Goal: Task Accomplishment & Management: Manage account settings

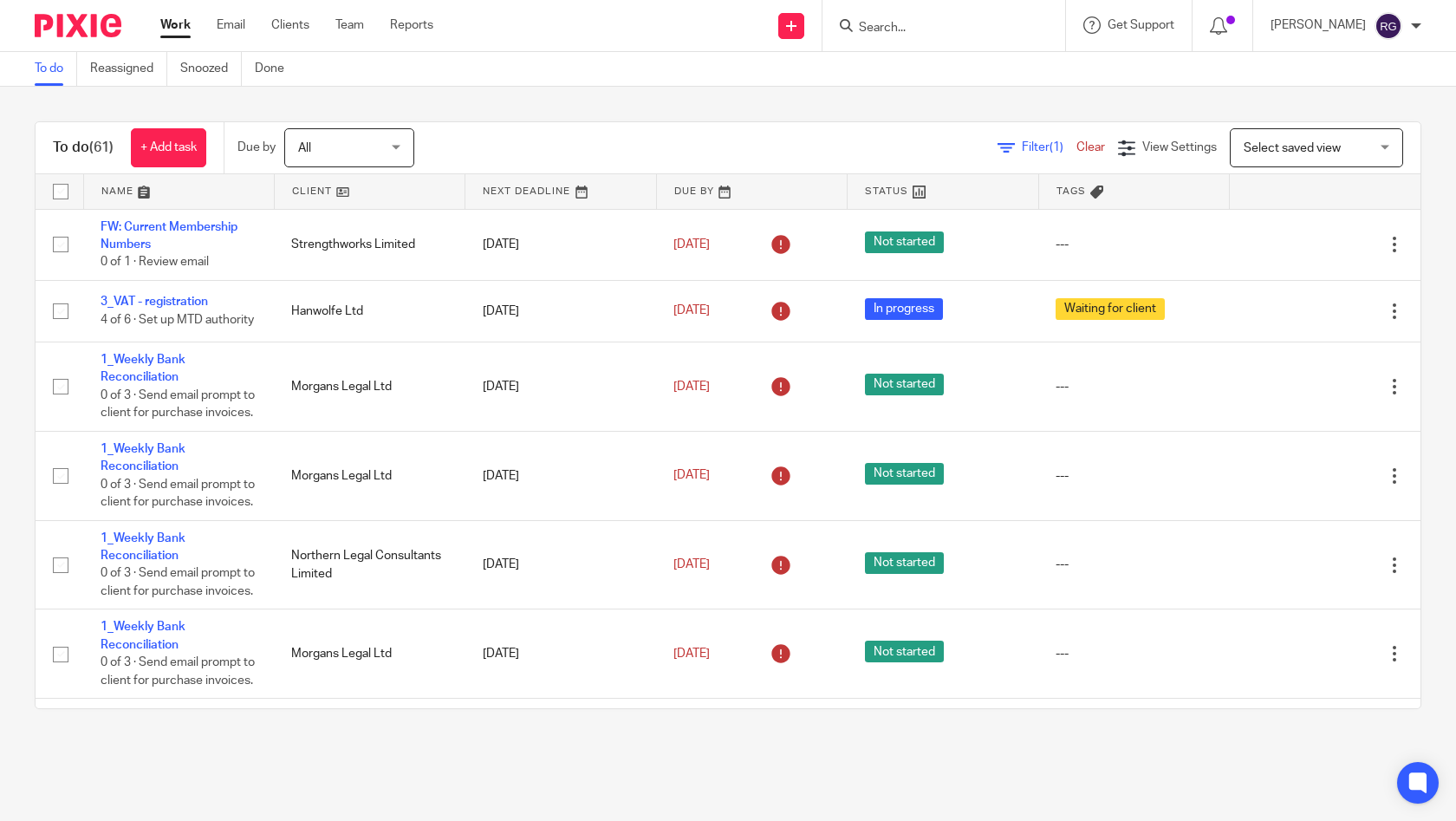
click at [891, 23] on input "Search" at bounding box center [935, 29] width 156 height 16
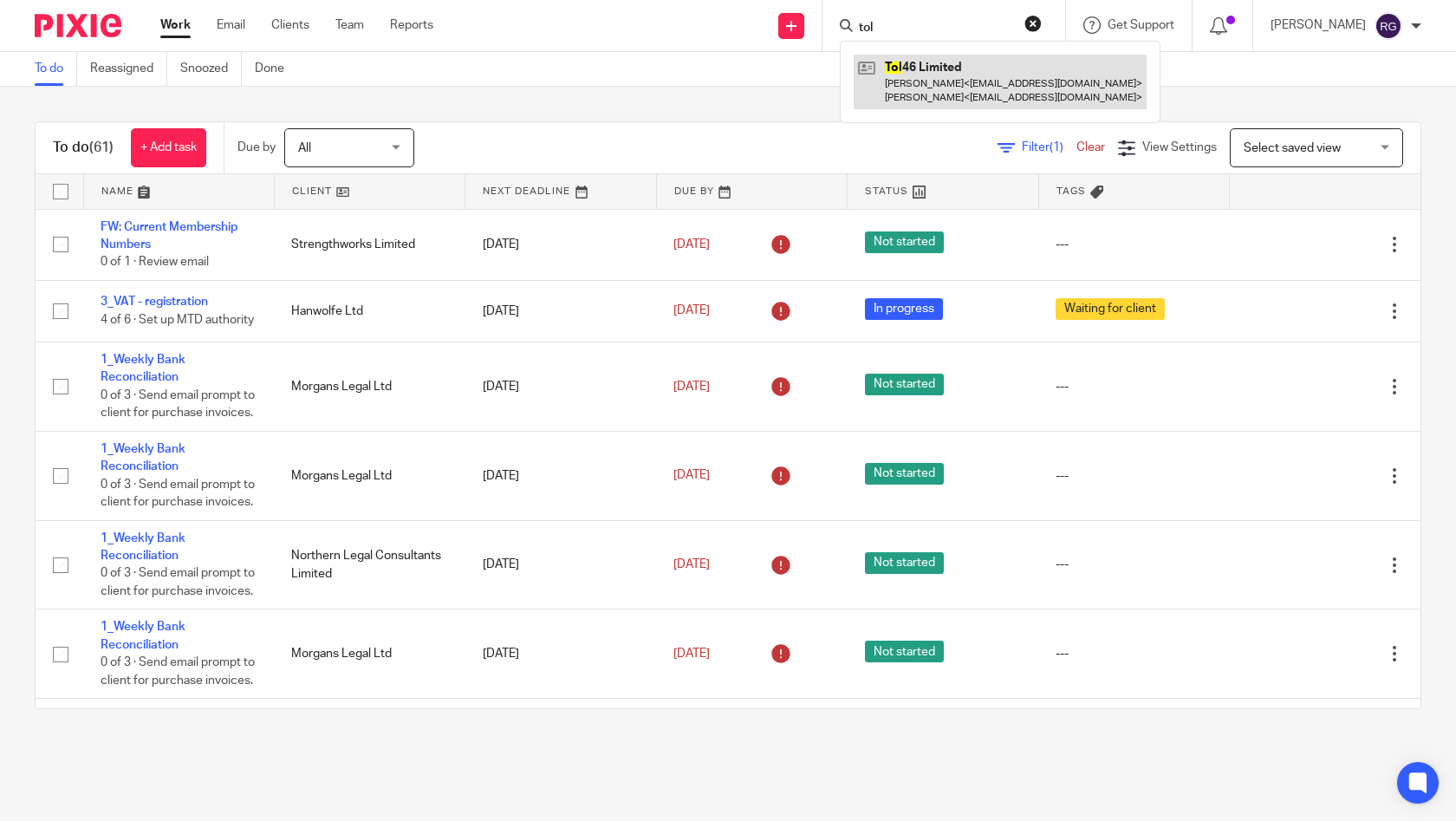
type input "tol"
click at [936, 81] on link at bounding box center [1000, 82] width 293 height 54
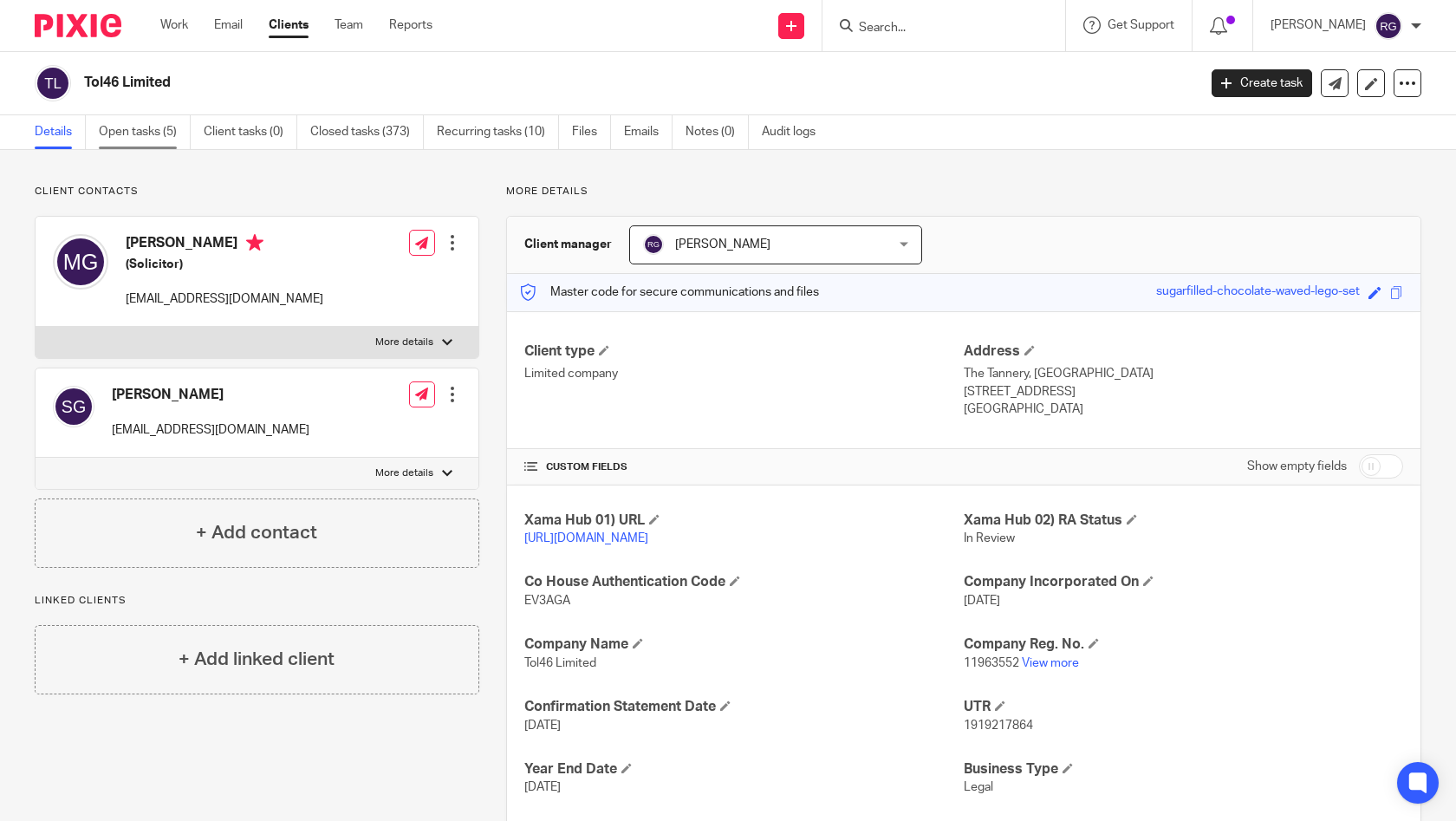
click at [159, 130] on link "Open tasks (5)" at bounding box center [144, 133] width 92 height 34
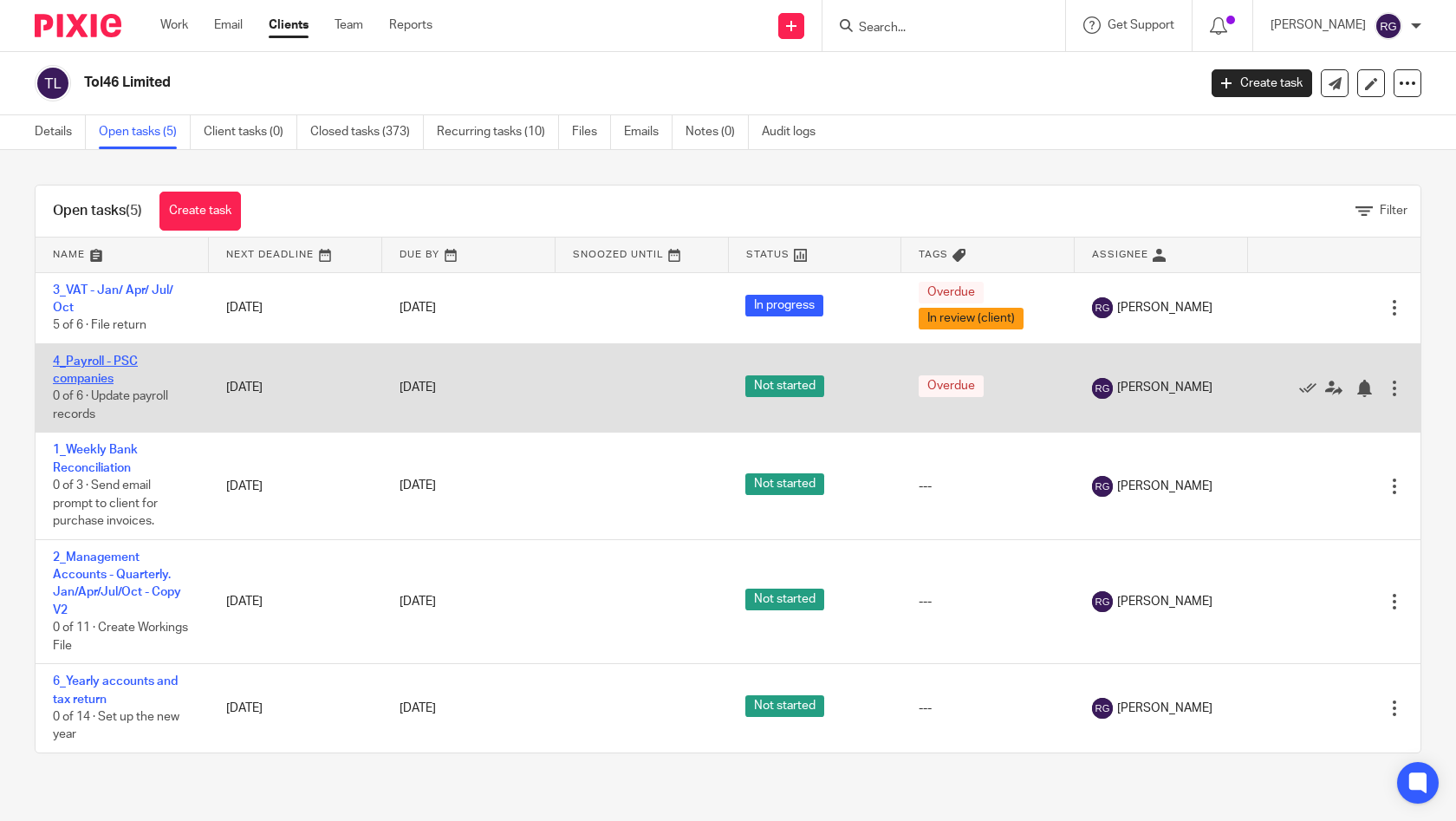
click at [98, 368] on link "4_Payroll - PSC companies" at bounding box center [95, 371] width 85 height 30
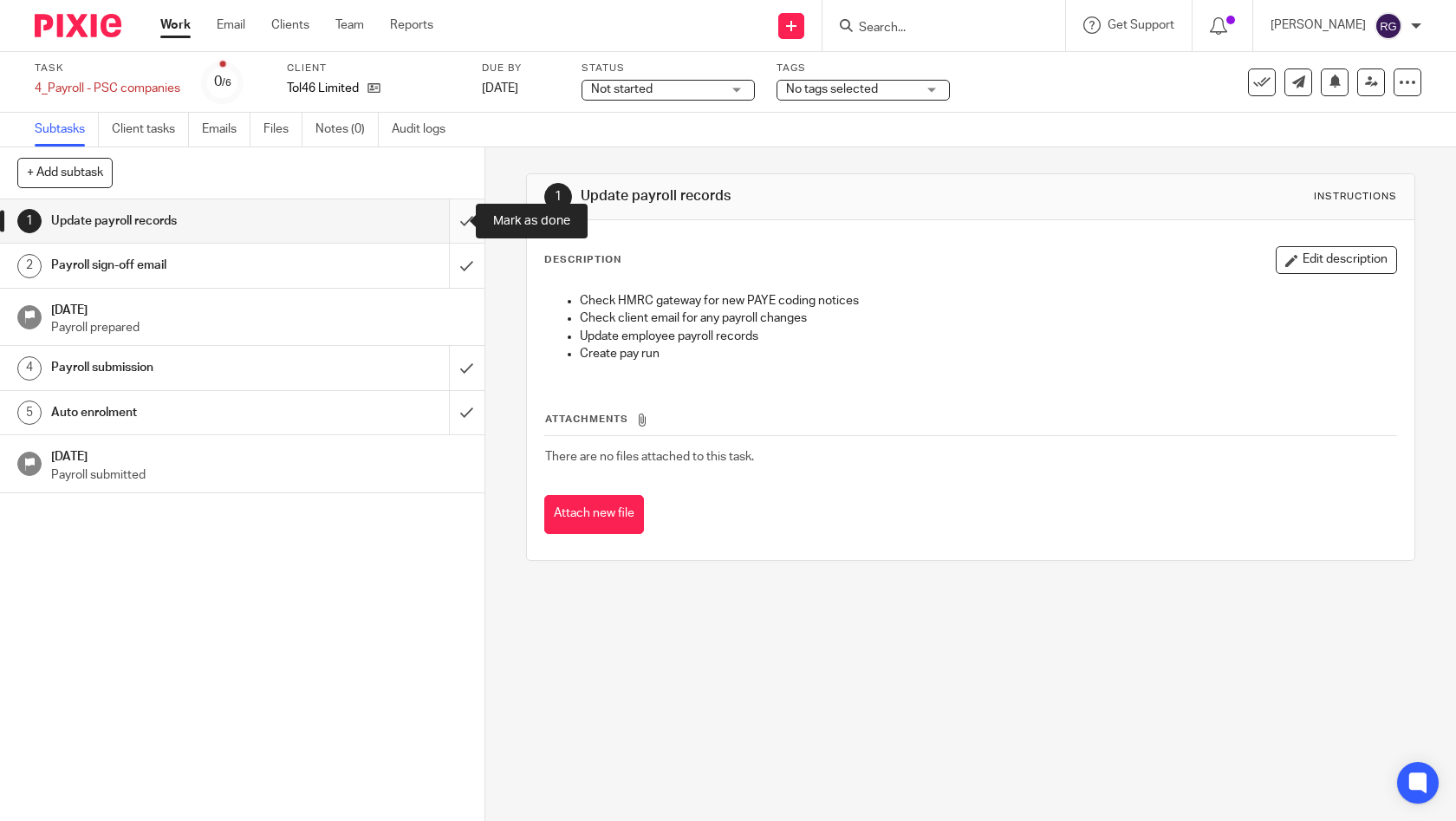
click at [441, 220] on input "submit" at bounding box center [242, 221] width 484 height 44
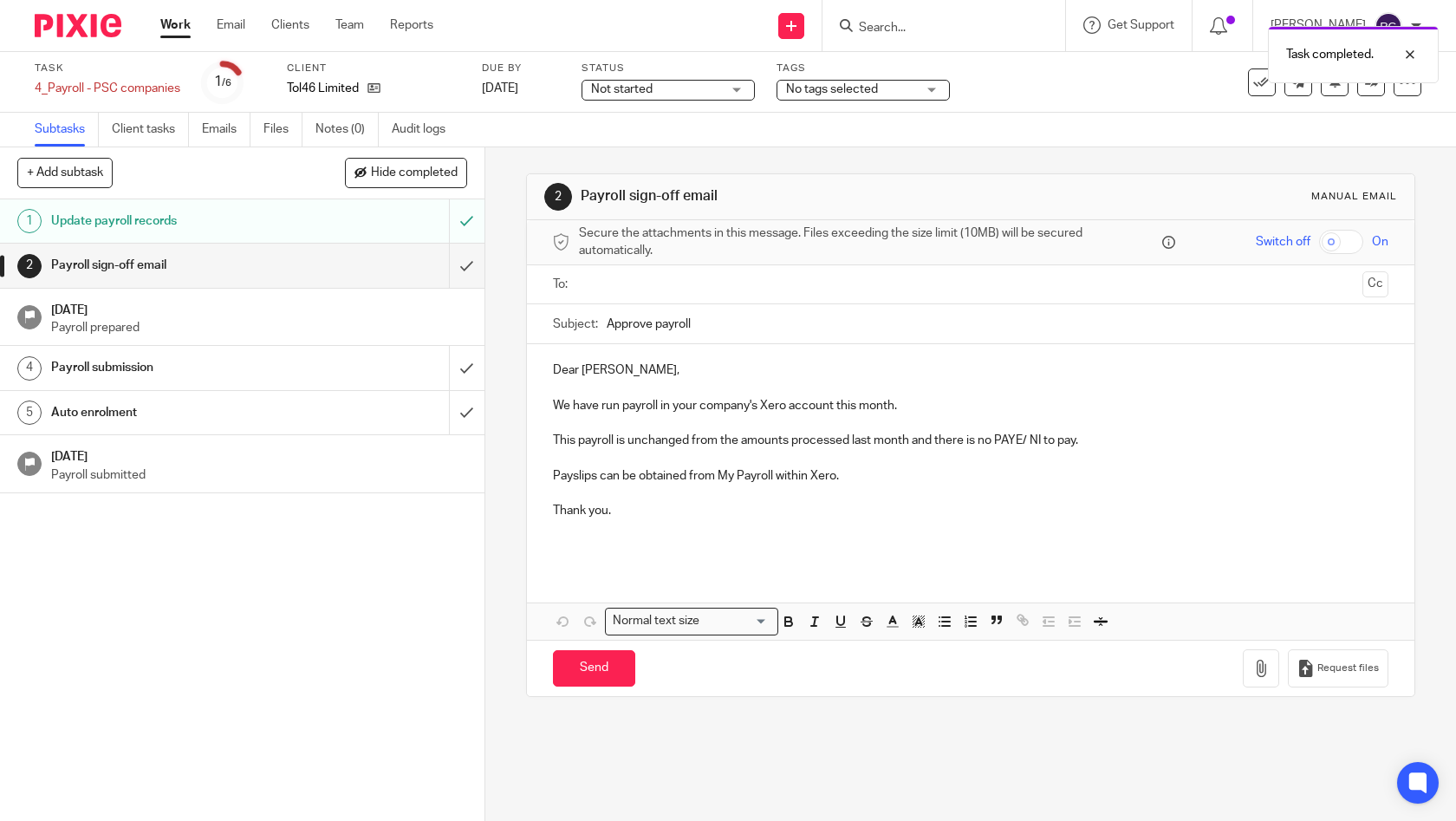
click at [628, 285] on input "text" at bounding box center [970, 285] width 771 height 20
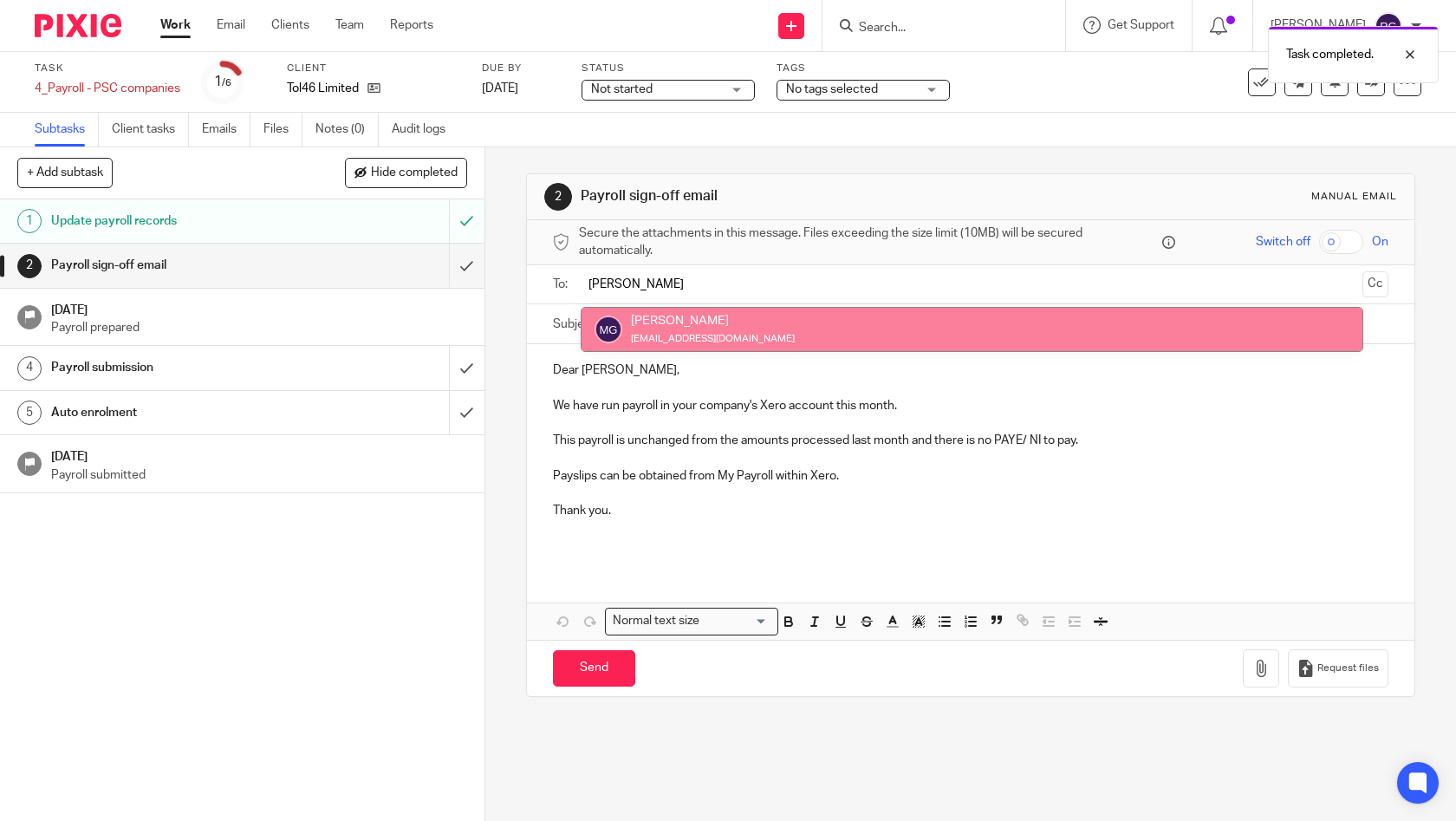
type input "MARK"
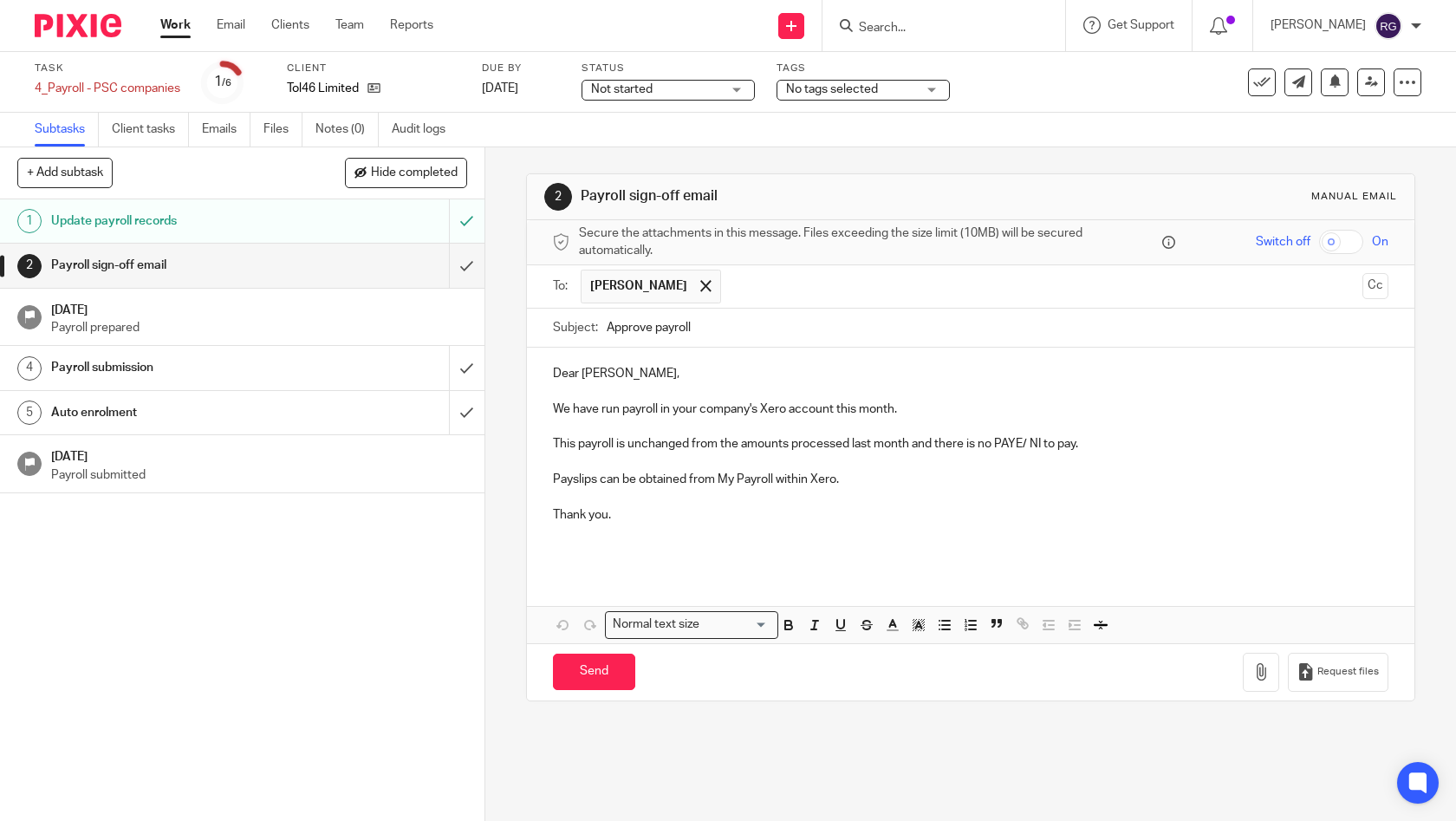
drag, startPoint x: 730, startPoint y: 324, endPoint x: 481, endPoint y: 310, distance: 249.4
click at [485, 310] on div "2 Payroll sign-off email Manual email Secure the attachments in this message. F…" at bounding box center [970, 484] width 971 height 674
type input "Payroll Aug 2025 | TOL46"
click at [644, 371] on p "Dear Mark," at bounding box center [971, 373] width 837 height 17
click at [905, 478] on p "Payslips can be obtained from My Payroll within Xero." at bounding box center [971, 478] width 837 height 17
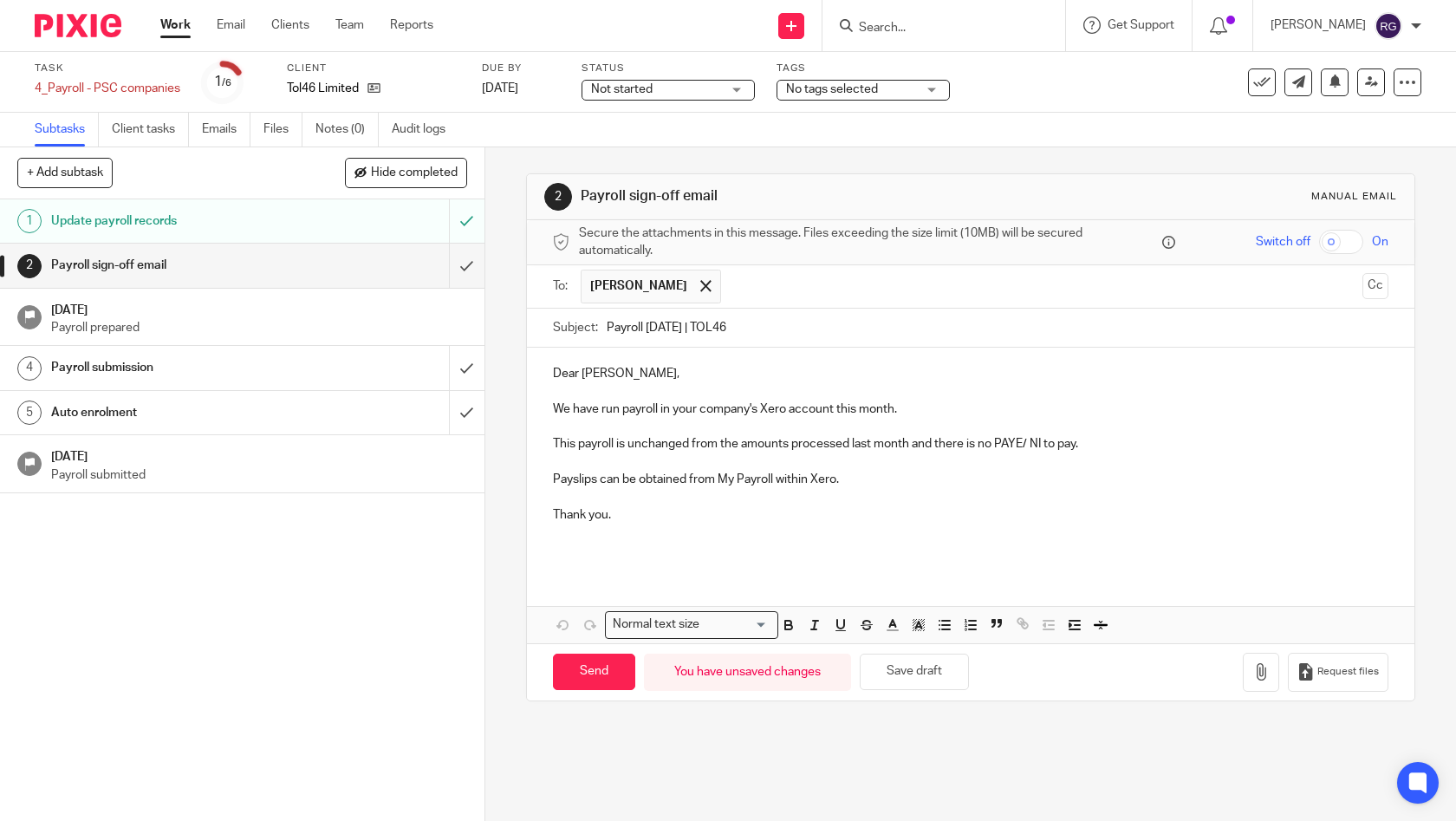
drag, startPoint x: 677, startPoint y: 525, endPoint x: 694, endPoint y: 529, distance: 17.5
click at [677, 525] on p at bounding box center [971, 542] width 837 height 36
click at [1252, 675] on icon "button" at bounding box center [1260, 672] width 17 height 17
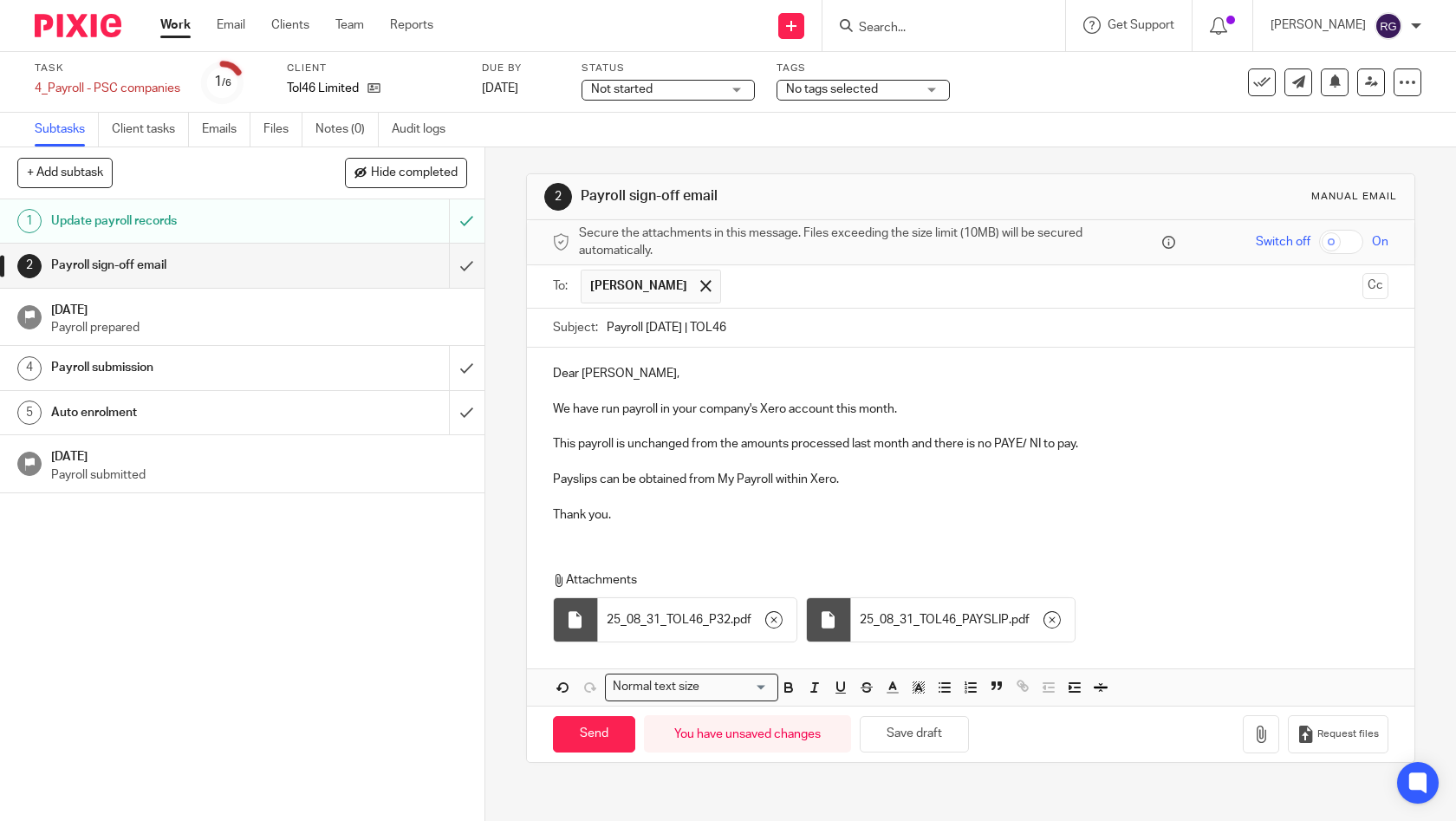
click at [684, 497] on p at bounding box center [971, 496] width 837 height 17
click at [590, 477] on p "Payslips can be obtained from My Payroll within Xero." at bounding box center [971, 478] width 837 height 17
click at [677, 508] on p "Thank you." at bounding box center [971, 514] width 837 height 17
click at [579, 730] on input "Send" at bounding box center [594, 734] width 83 height 37
type input "Sent"
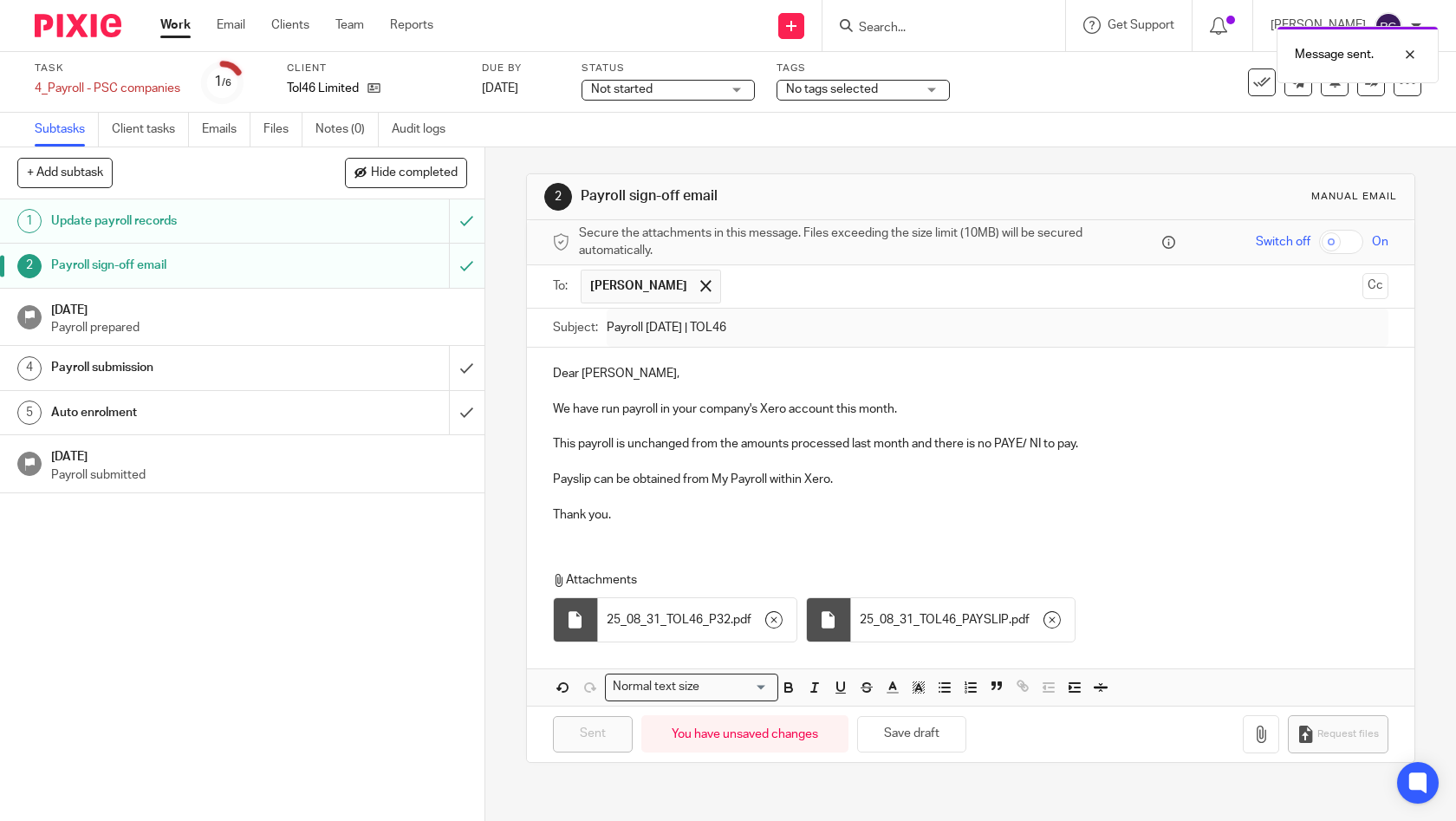
click at [319, 311] on h1 "22 Aug 2025" at bounding box center [259, 308] width 416 height 22
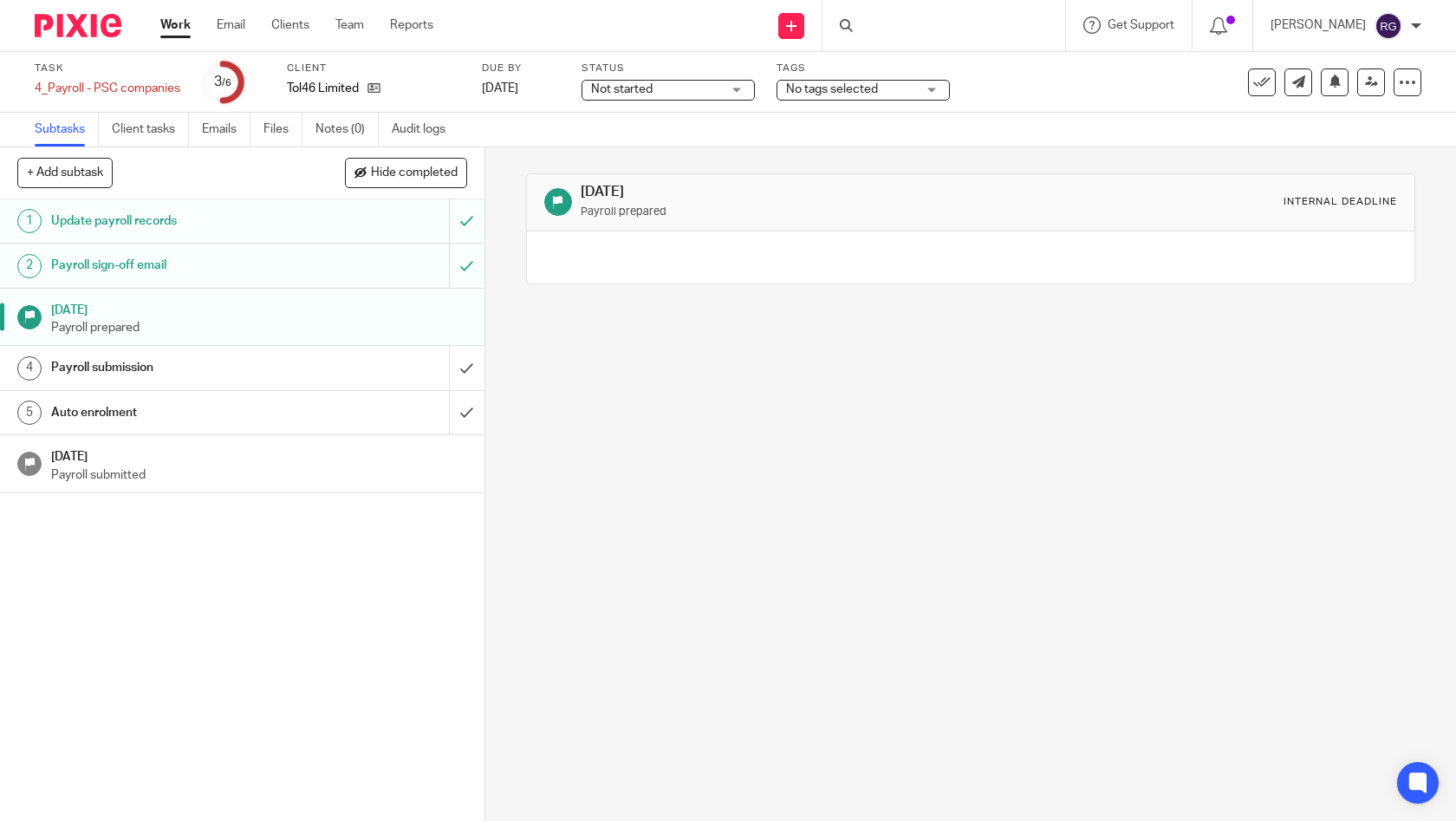
click at [687, 94] on span "Not started" at bounding box center [655, 90] width 130 height 18
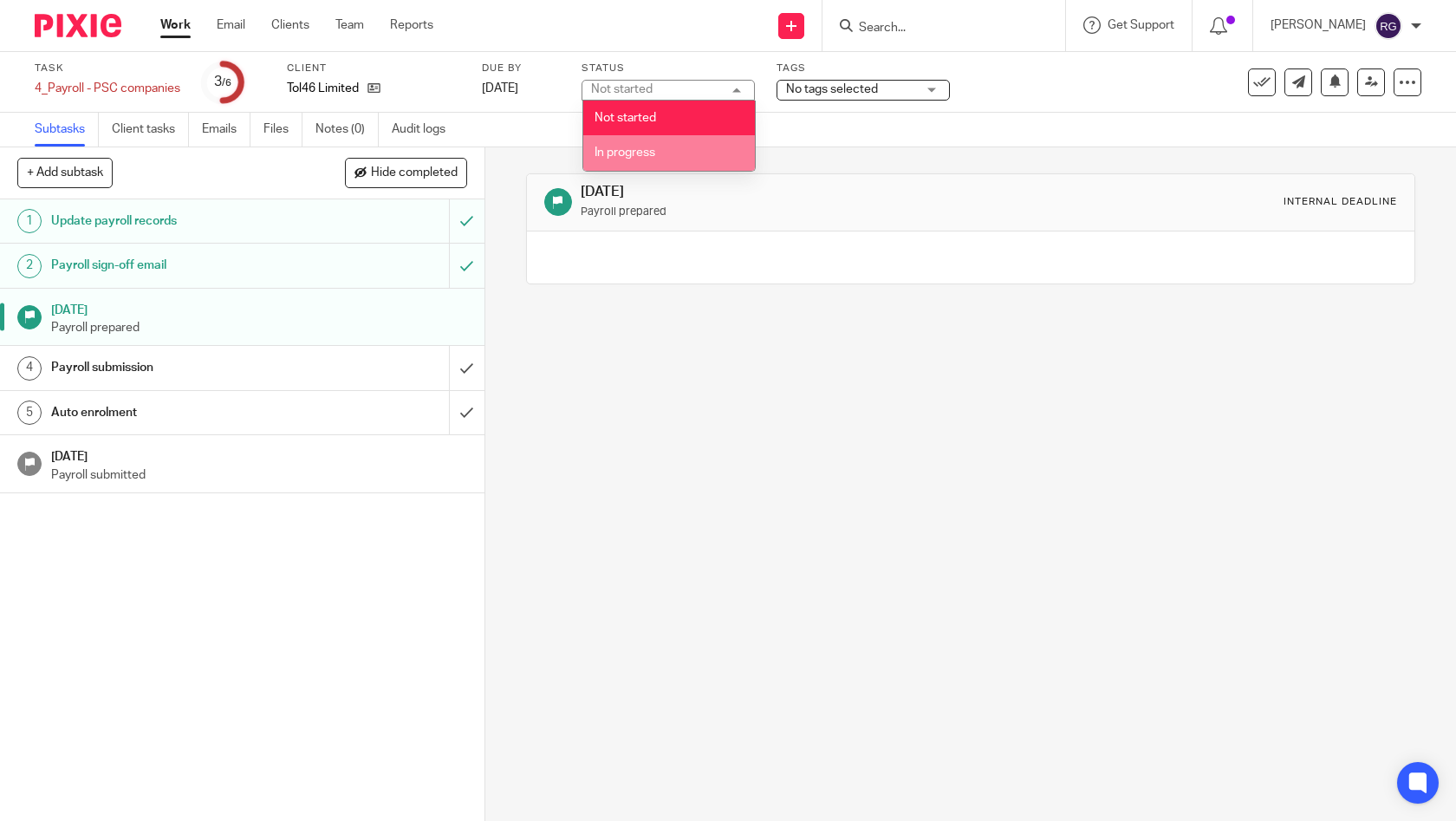
click at [665, 154] on li "In progress" at bounding box center [669, 153] width 171 height 36
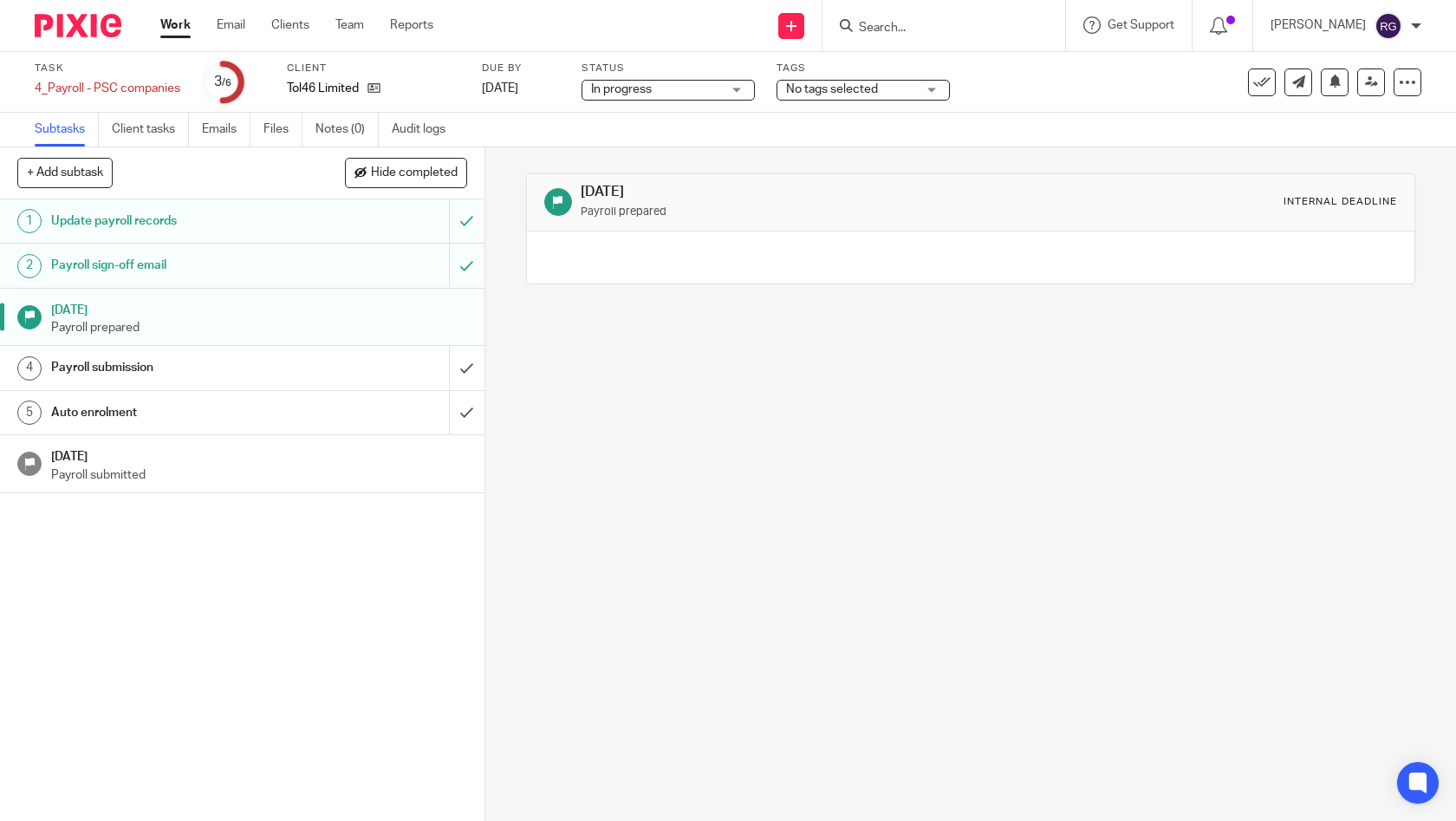
click at [872, 90] on span "No tags selected" at bounding box center [832, 90] width 92 height 12
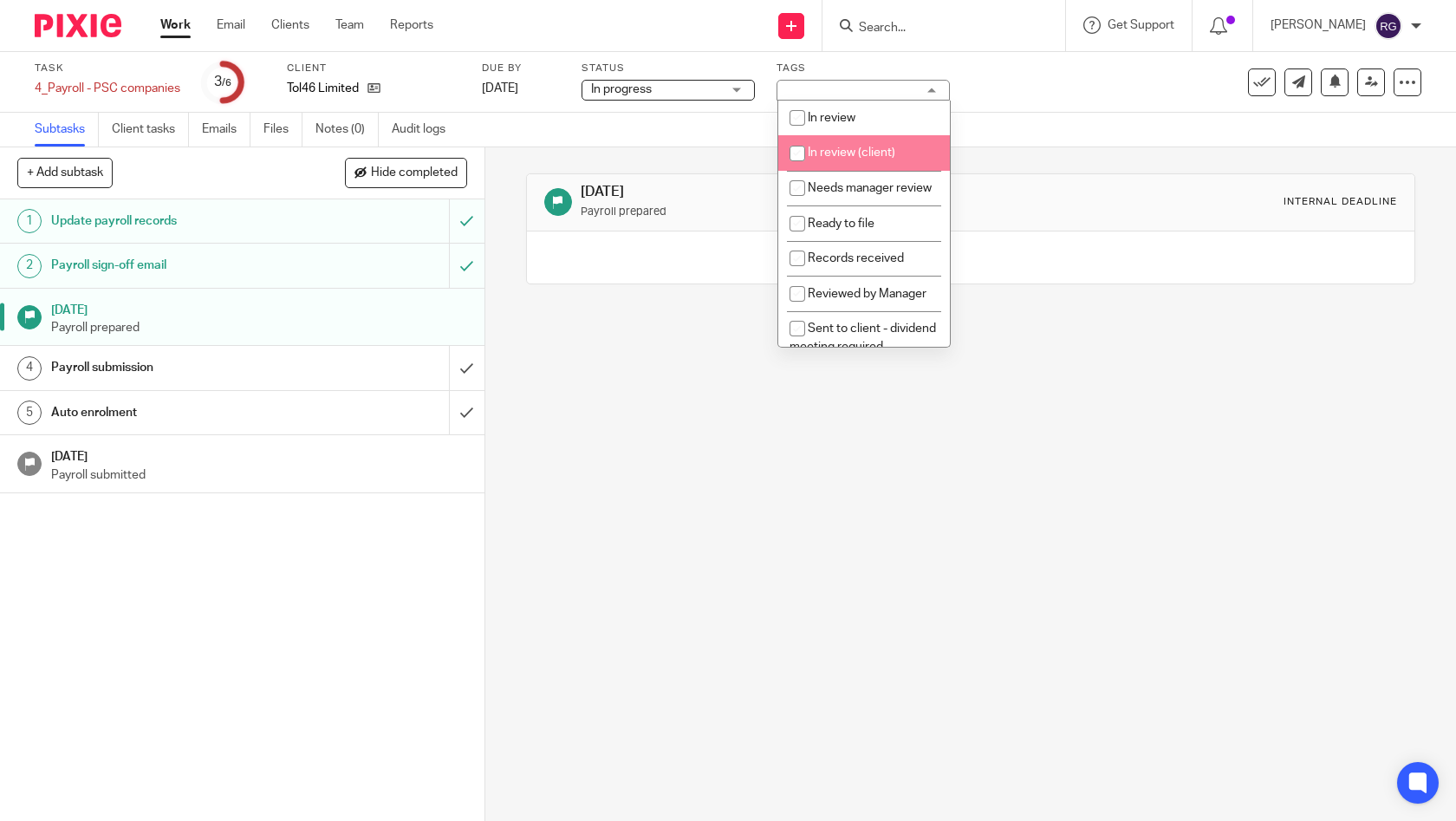
click at [1085, 146] on div "Subtasks Client tasks Emails Files Notes (0) Audit logs" at bounding box center [728, 130] width 1456 height 35
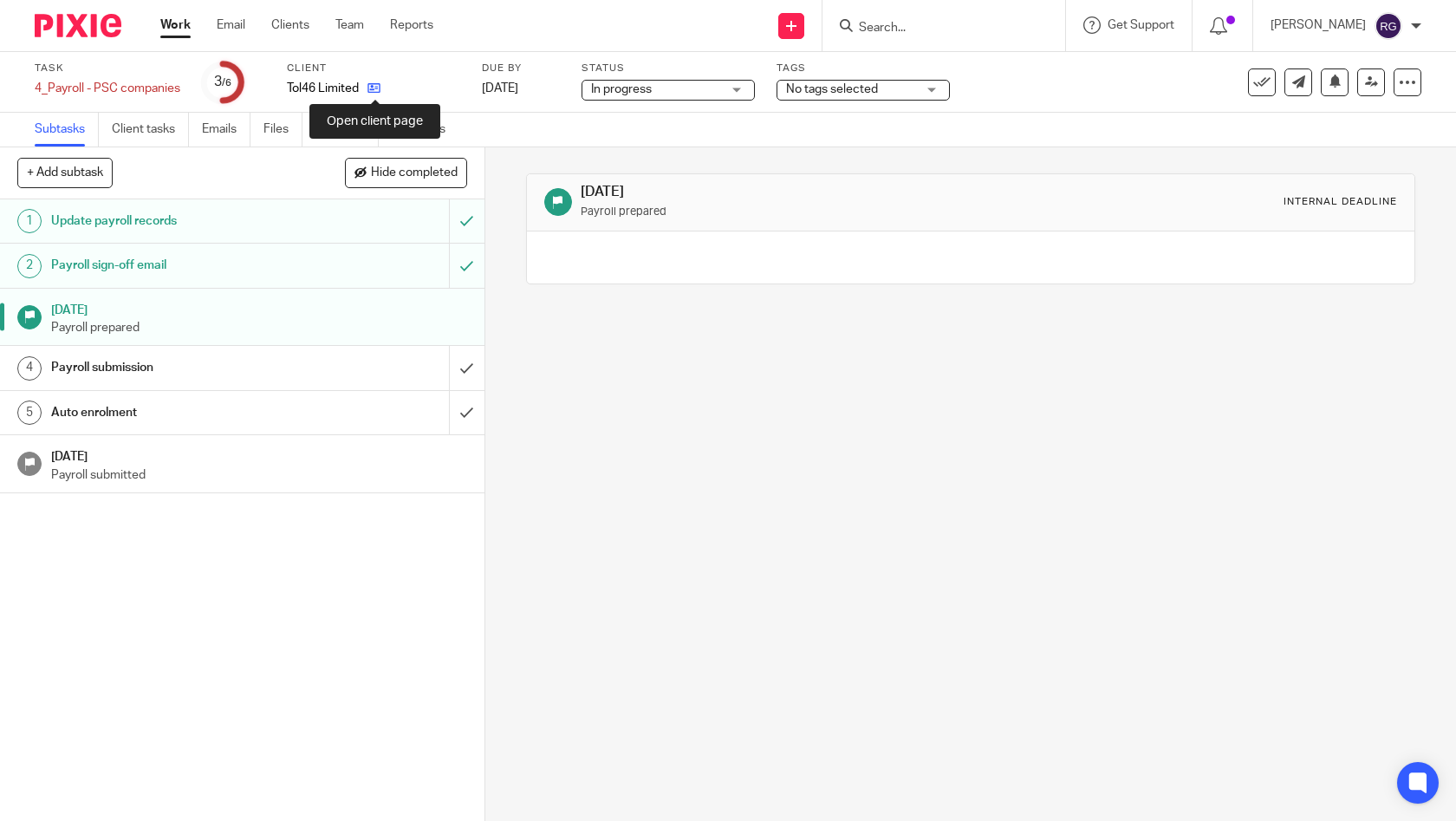
click at [370, 89] on icon at bounding box center [373, 88] width 13 height 13
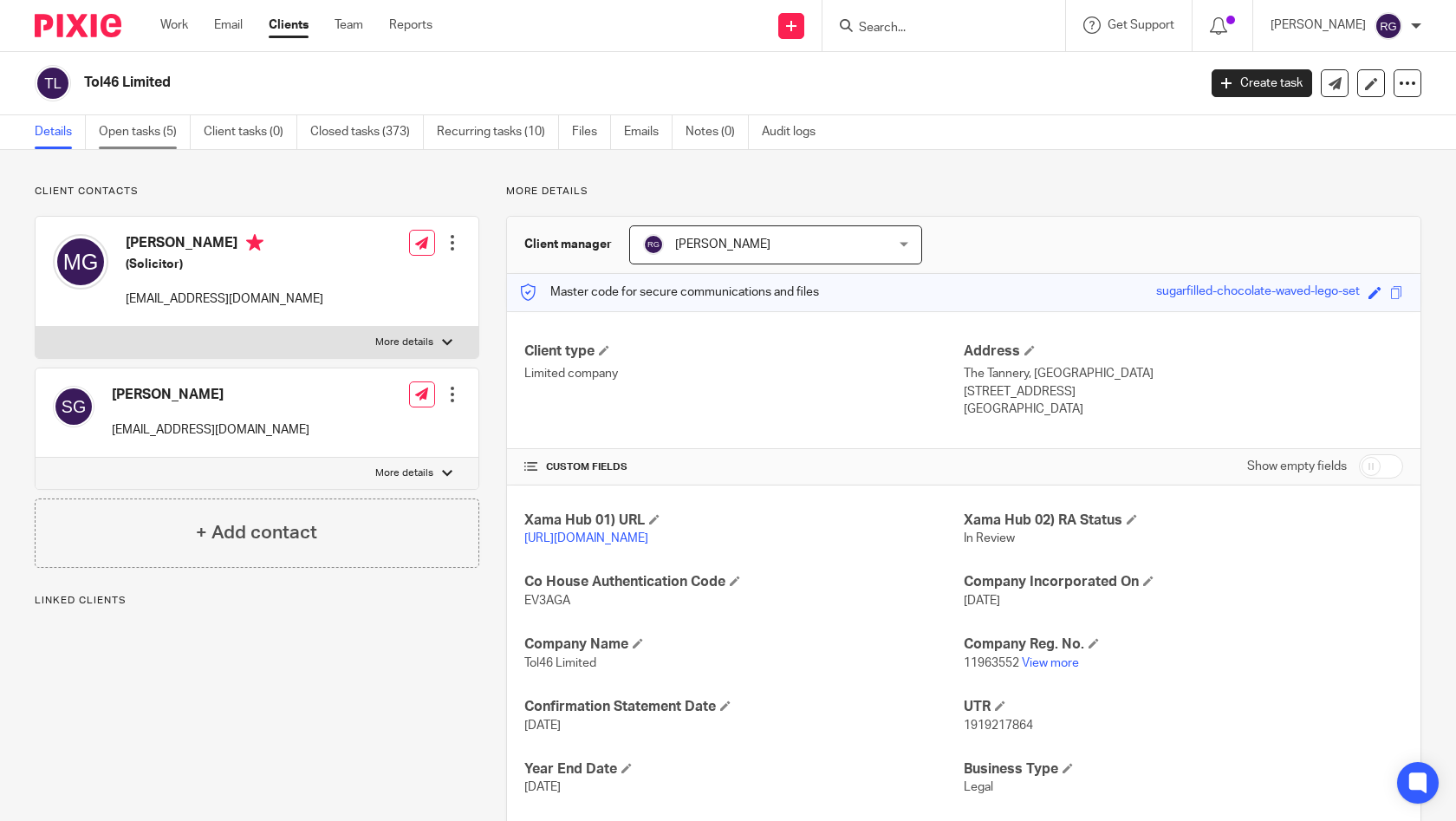
click at [156, 125] on link "Open tasks (5)" at bounding box center [144, 133] width 92 height 34
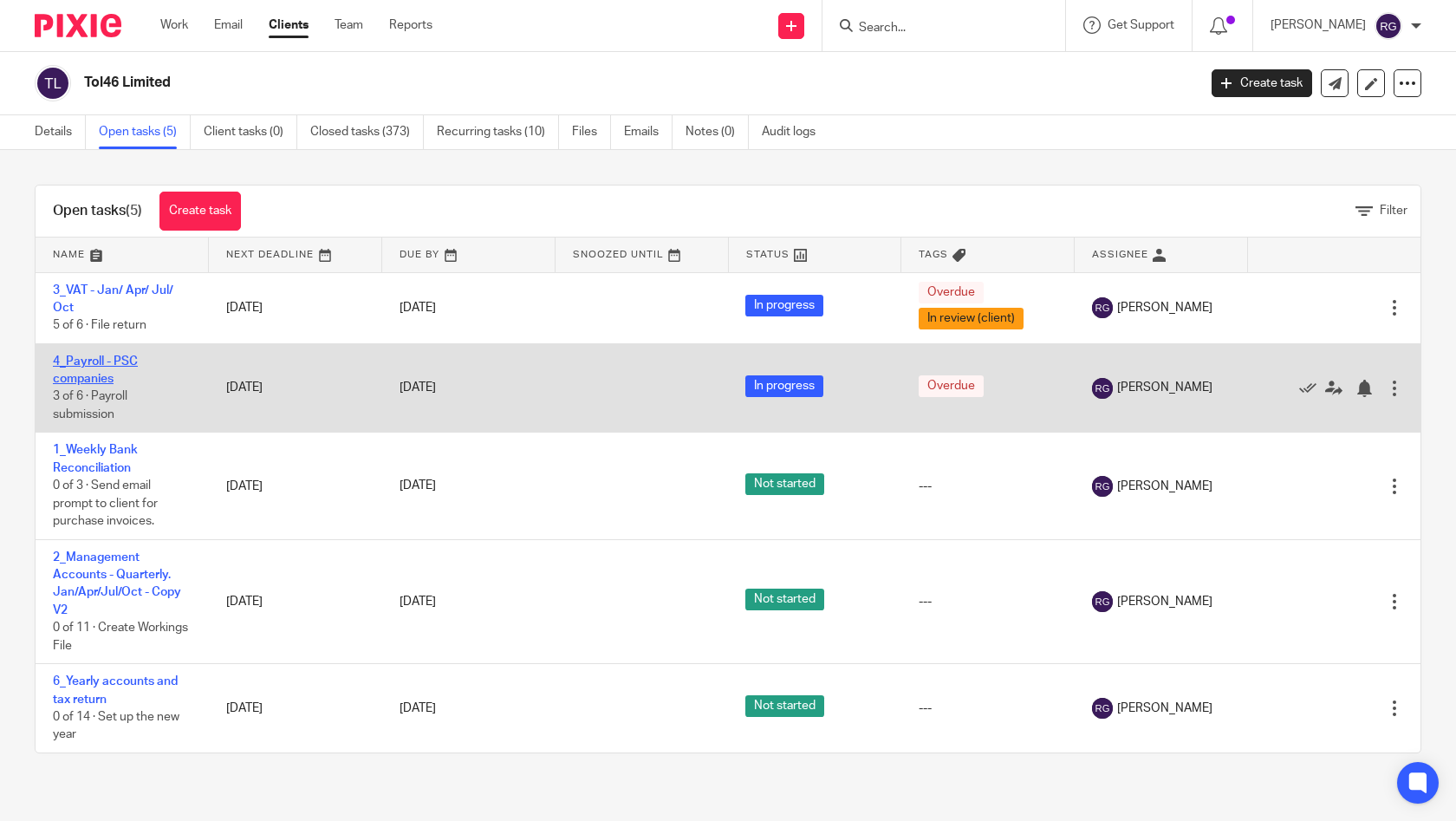
click at [91, 372] on link "4_Payroll - PSC companies" at bounding box center [95, 371] width 85 height 30
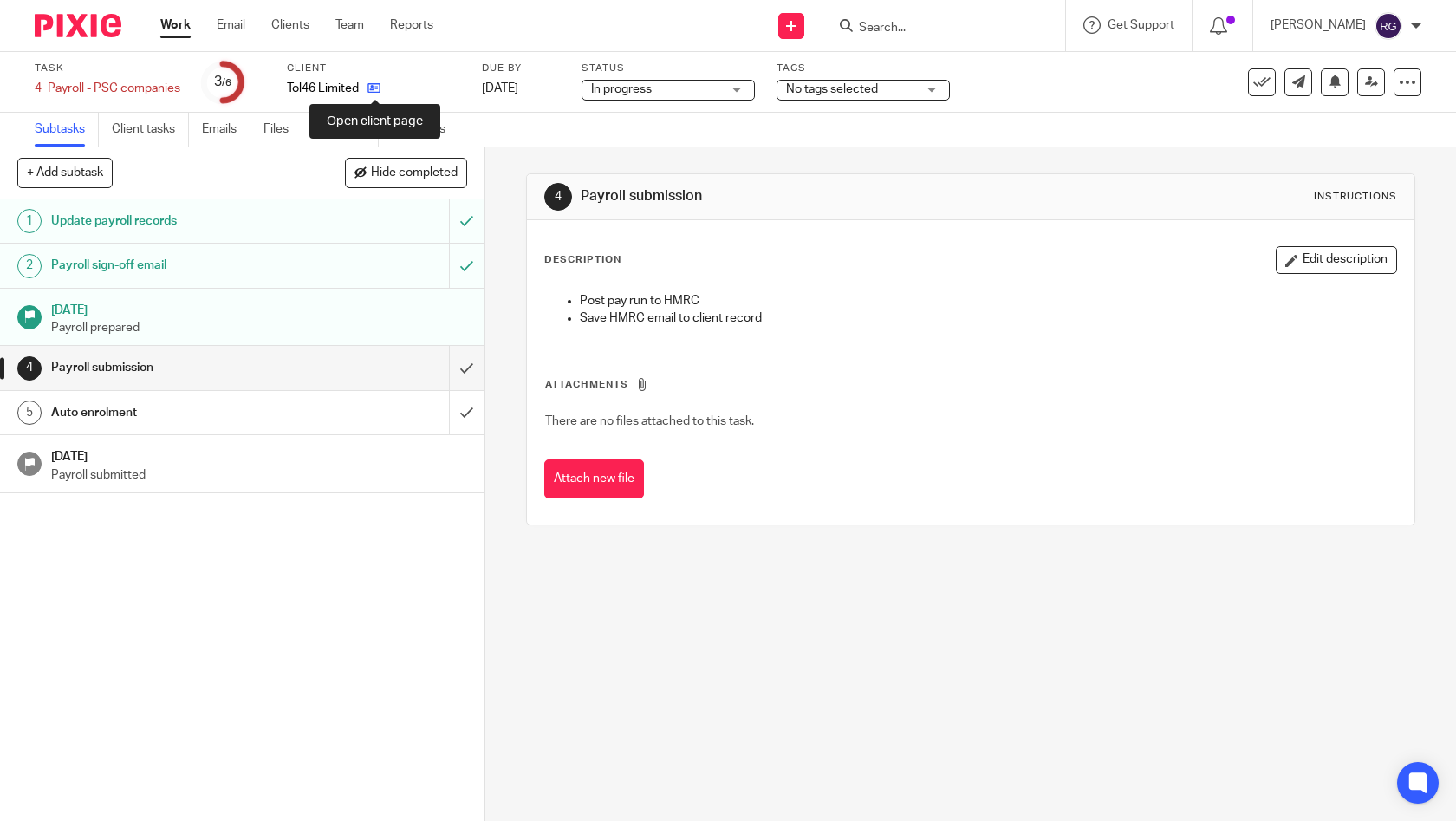
click at [376, 90] on icon at bounding box center [373, 88] width 13 height 13
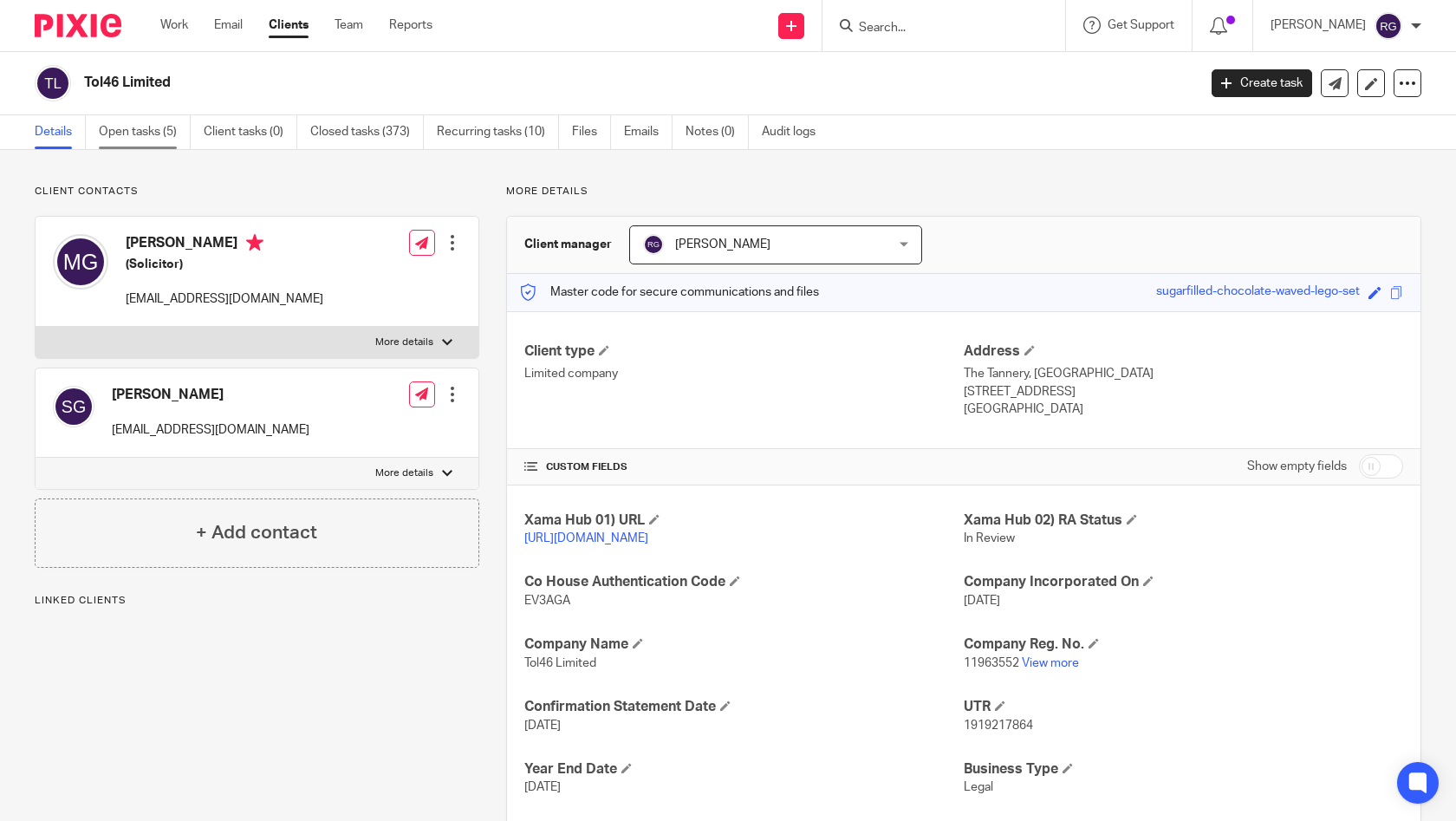
click at [156, 137] on link "Open tasks (5)" at bounding box center [144, 133] width 92 height 34
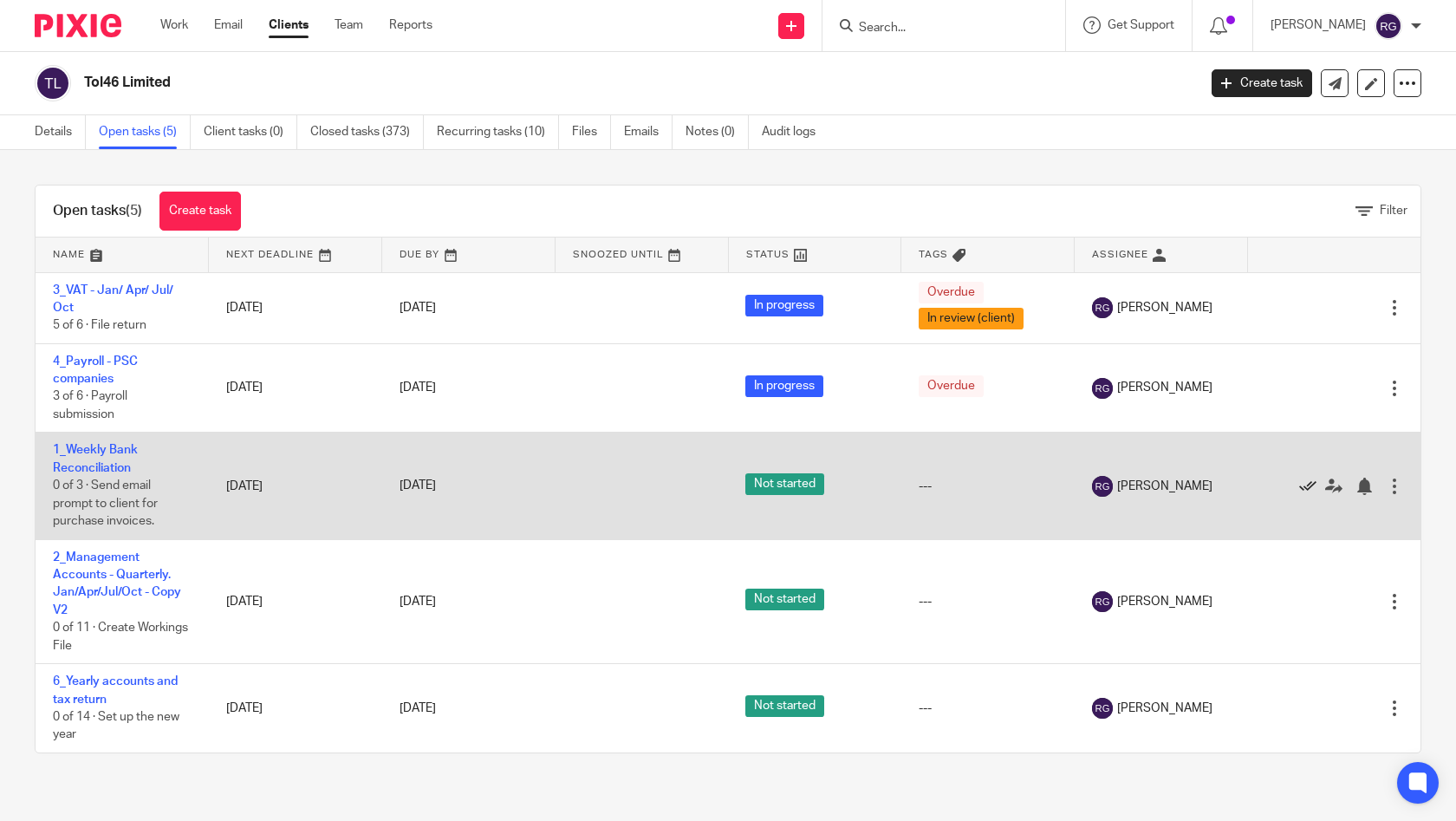
click at [1299, 489] on icon at bounding box center [1307, 485] width 17 height 17
